Goal: Transaction & Acquisition: Purchase product/service

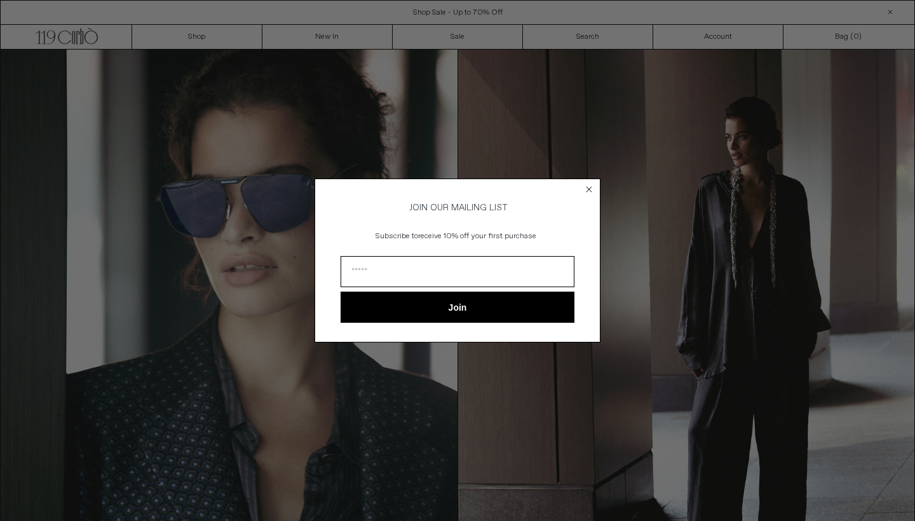
click at [591, 183] on circle "Close dialog" at bounding box center [590, 189] width 12 height 12
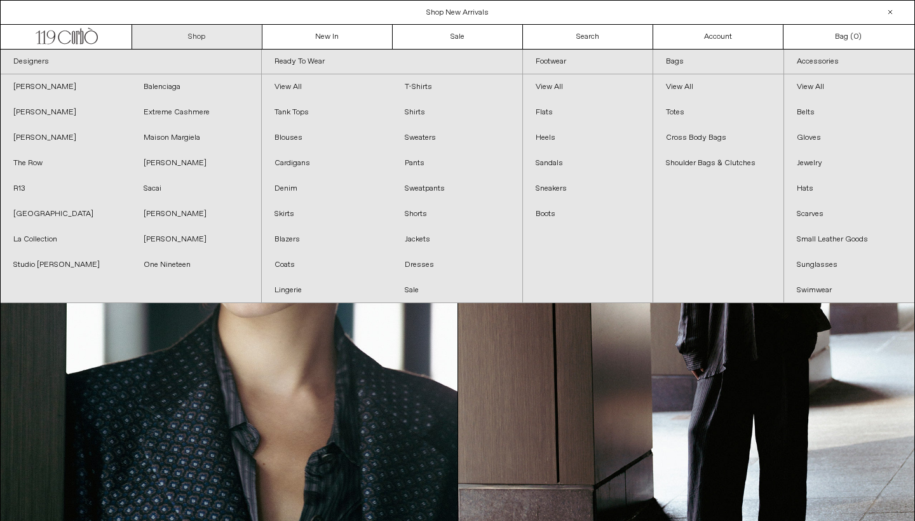
click at [216, 29] on link "Shop" at bounding box center [197, 37] width 130 height 24
click at [213, 40] on link "Shop" at bounding box center [197, 37] width 130 height 24
click at [418, 261] on link "Dresses" at bounding box center [457, 264] width 130 height 25
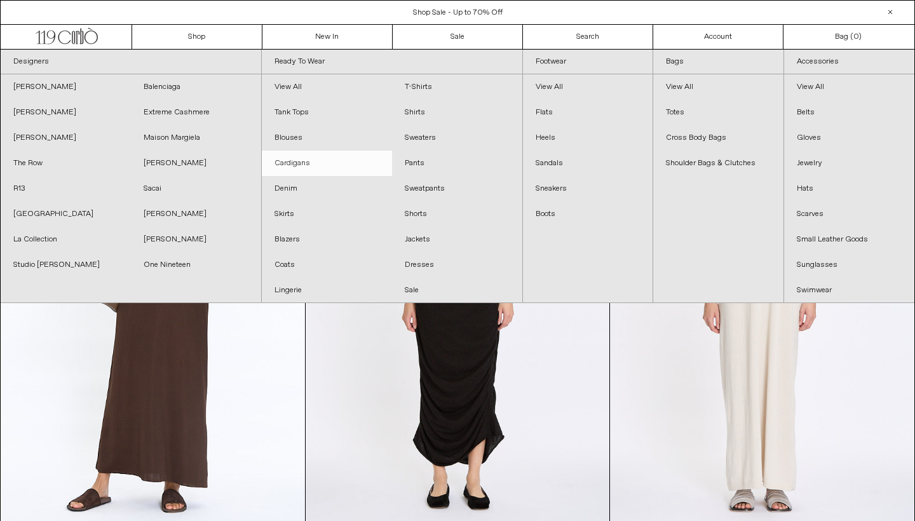
click at [290, 163] on link "Cardigans" at bounding box center [327, 163] width 130 height 25
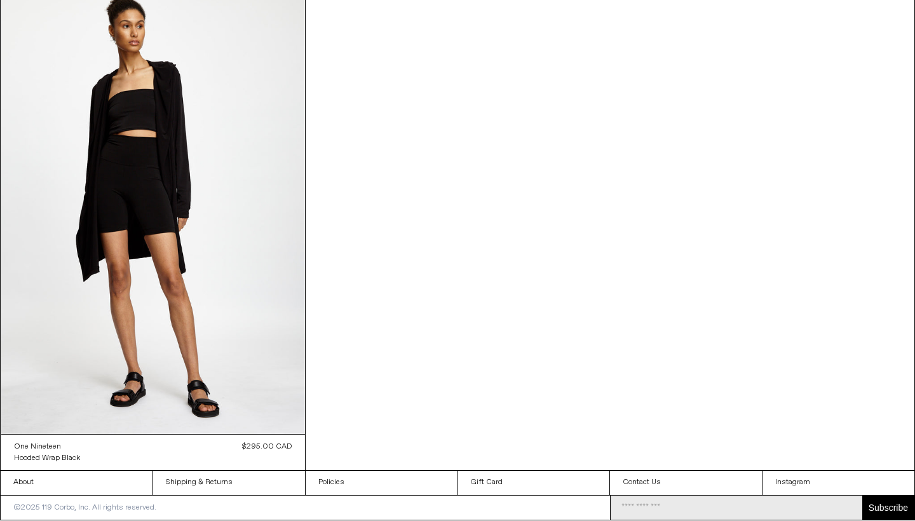
scroll to position [5037, 0]
